Goal: Transaction & Acquisition: Download file/media

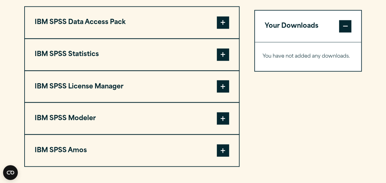
scroll to position [504, 0]
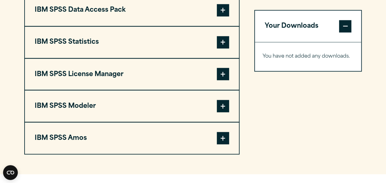
click at [222, 105] on span at bounding box center [223, 106] width 12 height 12
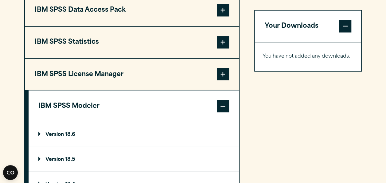
click at [67, 132] on p "Version 18.6" at bounding box center [56, 134] width 37 height 5
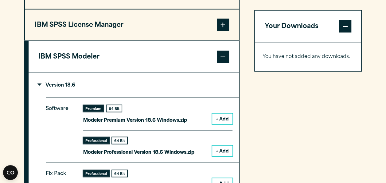
scroll to position [565, 0]
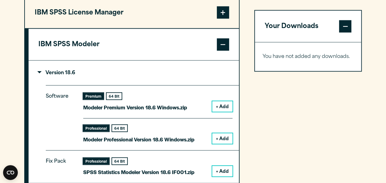
click at [267, 131] on div "Your Downloads You have not added any downloads. Download 0 Items" at bounding box center [308, 123] width 108 height 382
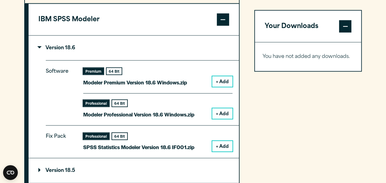
scroll to position [578, 0]
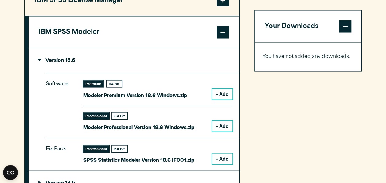
click at [227, 92] on button "+ Add" at bounding box center [222, 94] width 20 height 10
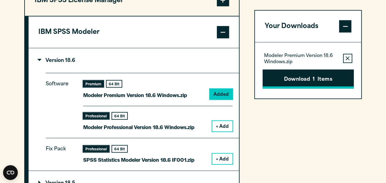
click at [303, 78] on button "Download 1 Items" at bounding box center [308, 78] width 91 height 19
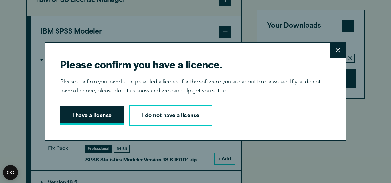
click at [103, 107] on button "I have a license" at bounding box center [92, 115] width 64 height 19
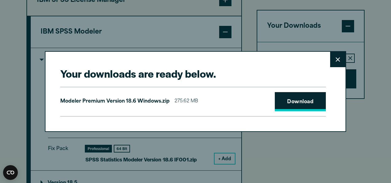
click at [286, 102] on link "Download" at bounding box center [300, 101] width 51 height 19
click at [332, 64] on button "Close" at bounding box center [337, 59] width 15 height 15
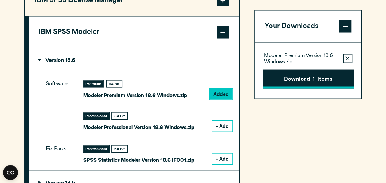
click at [310, 79] on button "Download 1 Items" at bounding box center [308, 78] width 91 height 19
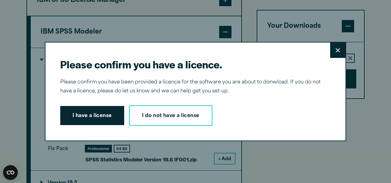
click at [331, 56] on button "Close" at bounding box center [337, 49] width 15 height 15
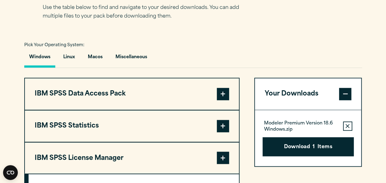
scroll to position [457, 0]
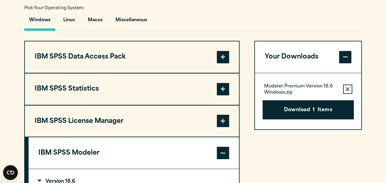
click at [221, 57] on span at bounding box center [223, 57] width 12 height 12
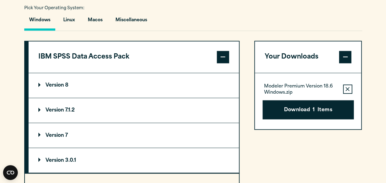
click at [221, 57] on span at bounding box center [223, 57] width 12 height 12
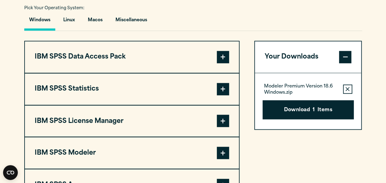
click at [223, 87] on span at bounding box center [223, 89] width 12 height 12
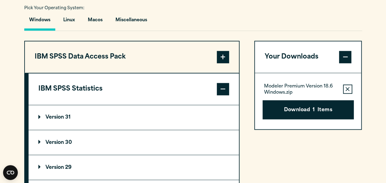
click at [223, 87] on span at bounding box center [223, 89] width 12 height 12
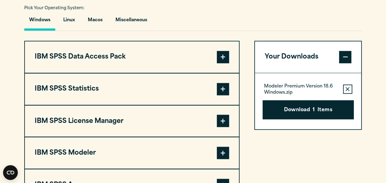
click at [220, 149] on span at bounding box center [223, 152] width 12 height 12
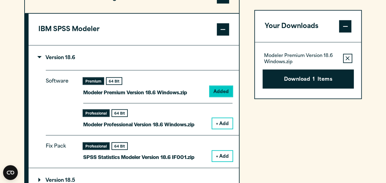
scroll to position [593, 0]
